Goal: Check status

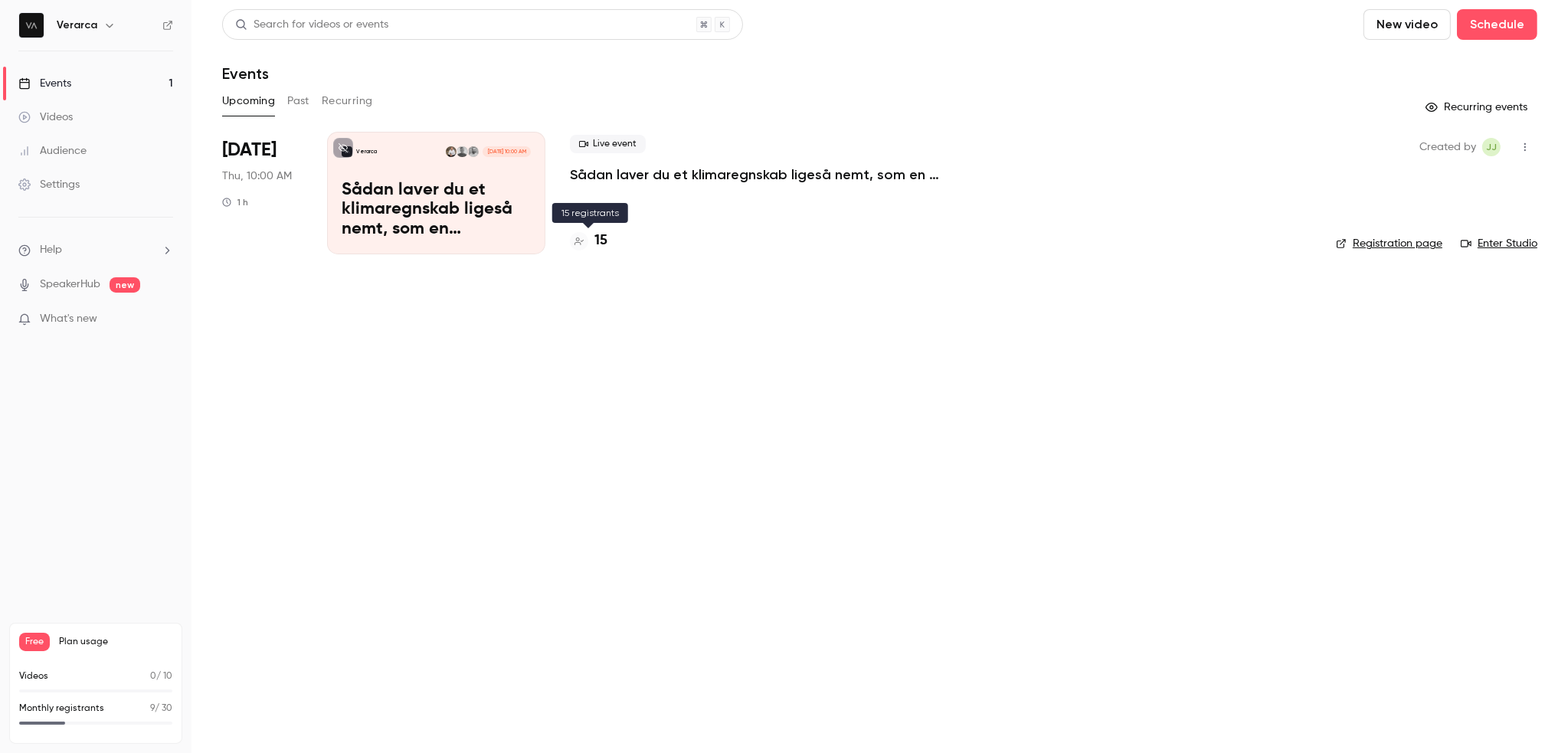
click at [601, 242] on h4 "15" at bounding box center [602, 241] width 13 height 21
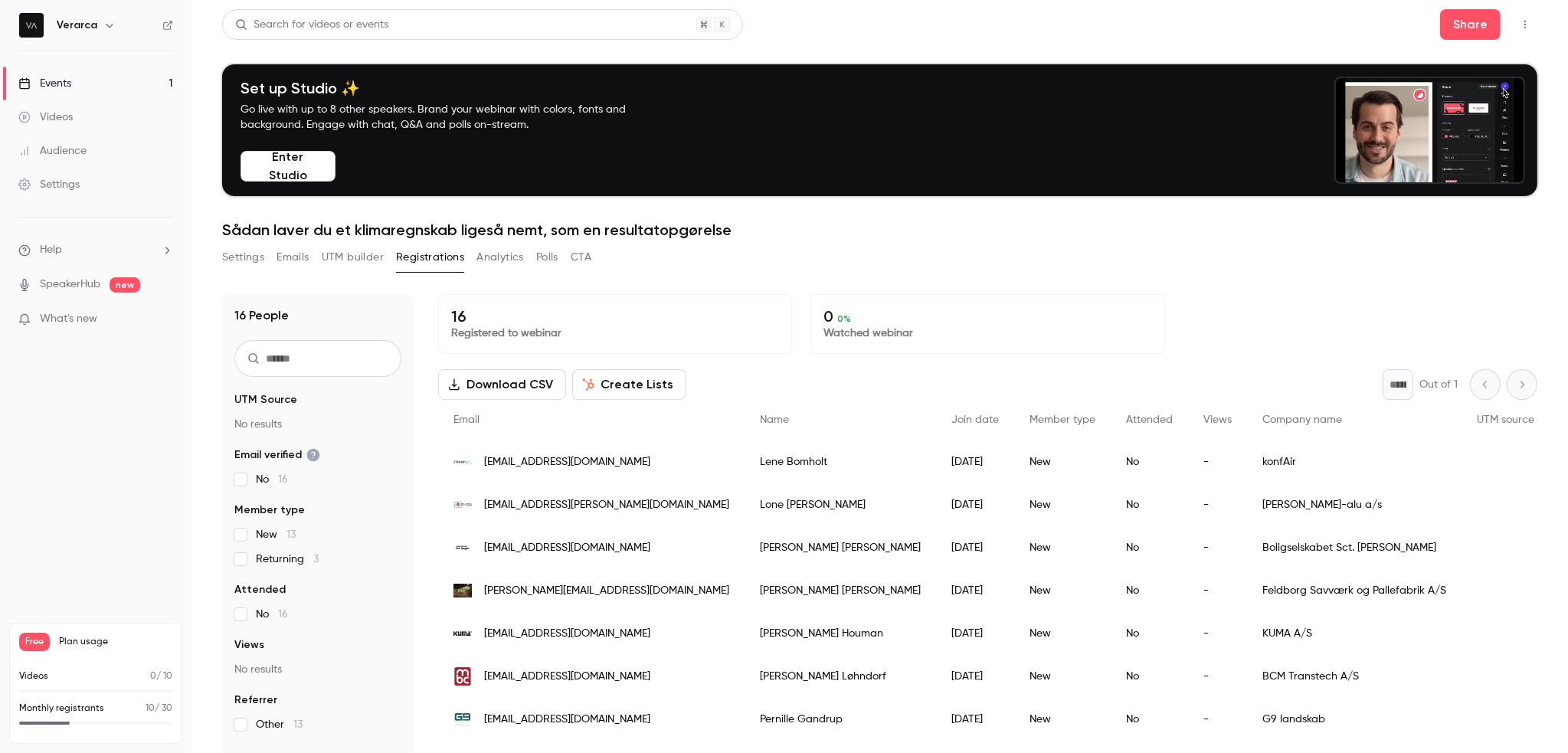
click at [453, 312] on p "16" at bounding box center [616, 317] width 328 height 18
